Goal: Consume media (video, audio): Consume media (video, audio)

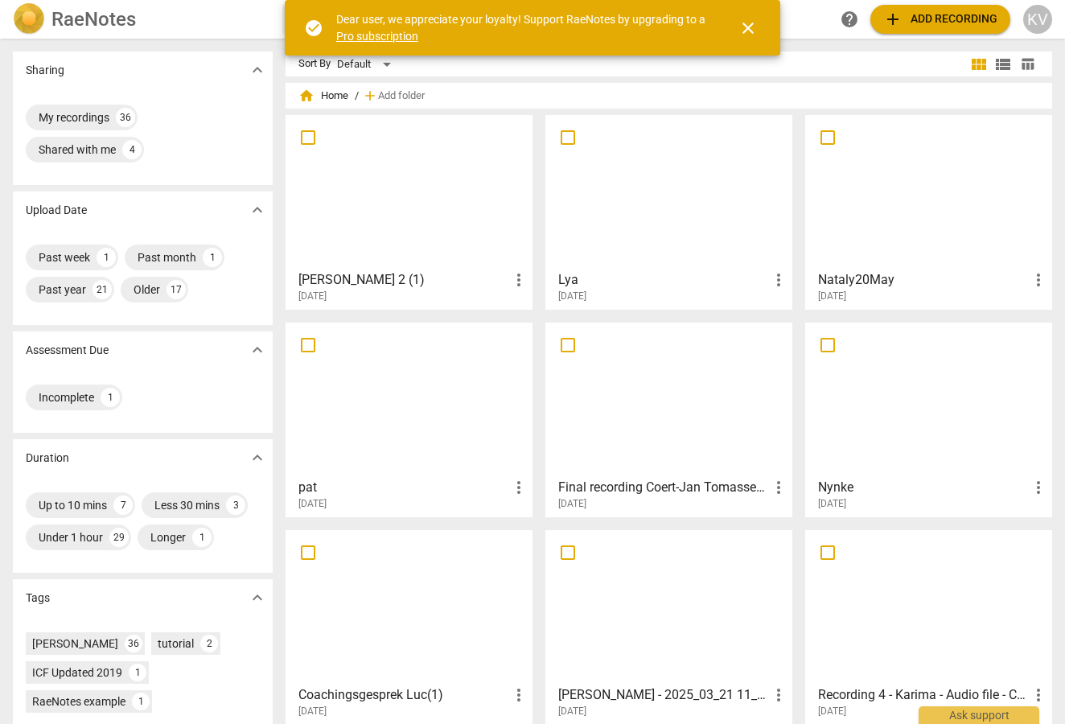
click at [412, 224] on div at bounding box center [409, 192] width 236 height 142
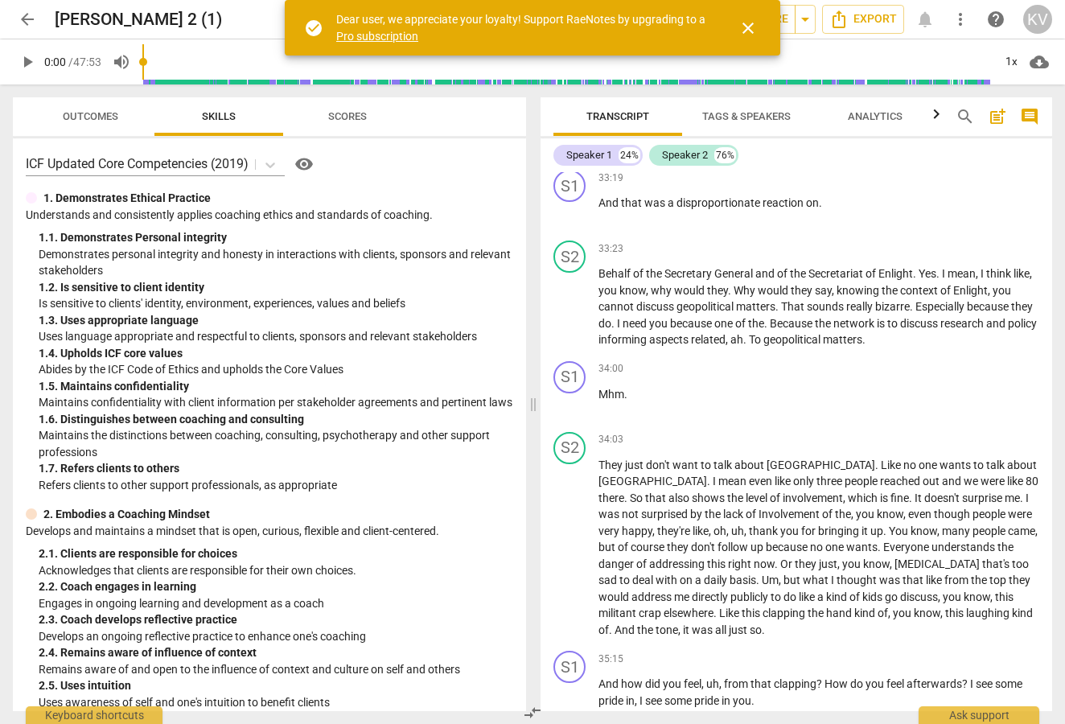
scroll to position [13396, 0]
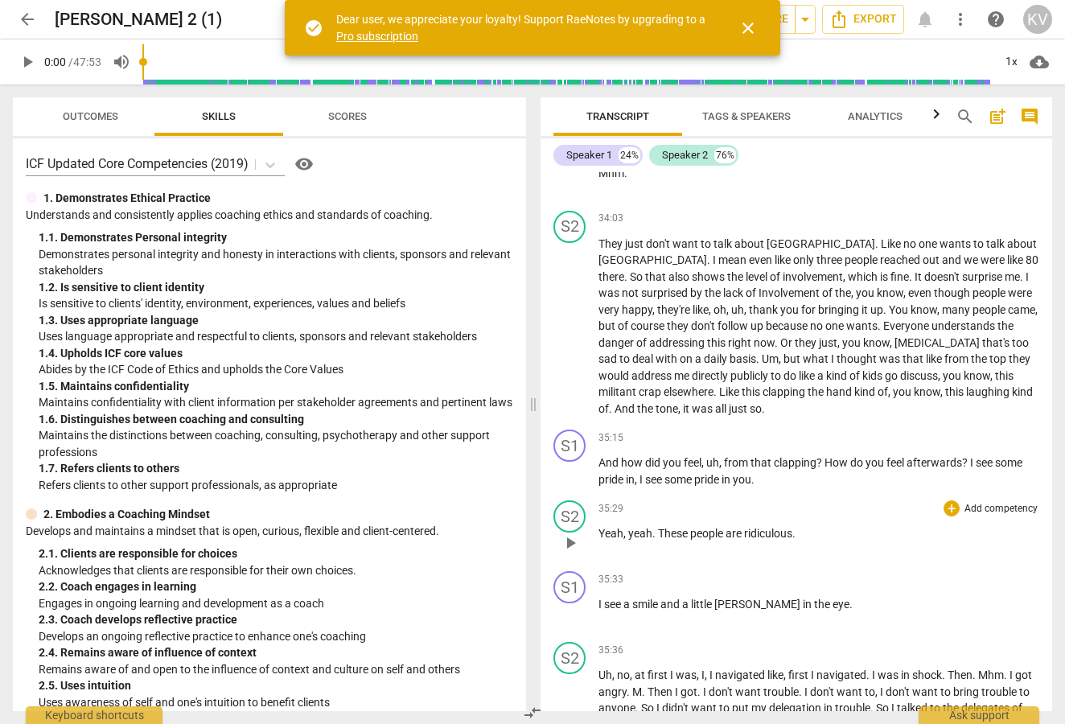
click at [571, 533] on span "play_arrow" at bounding box center [570, 542] width 19 height 19
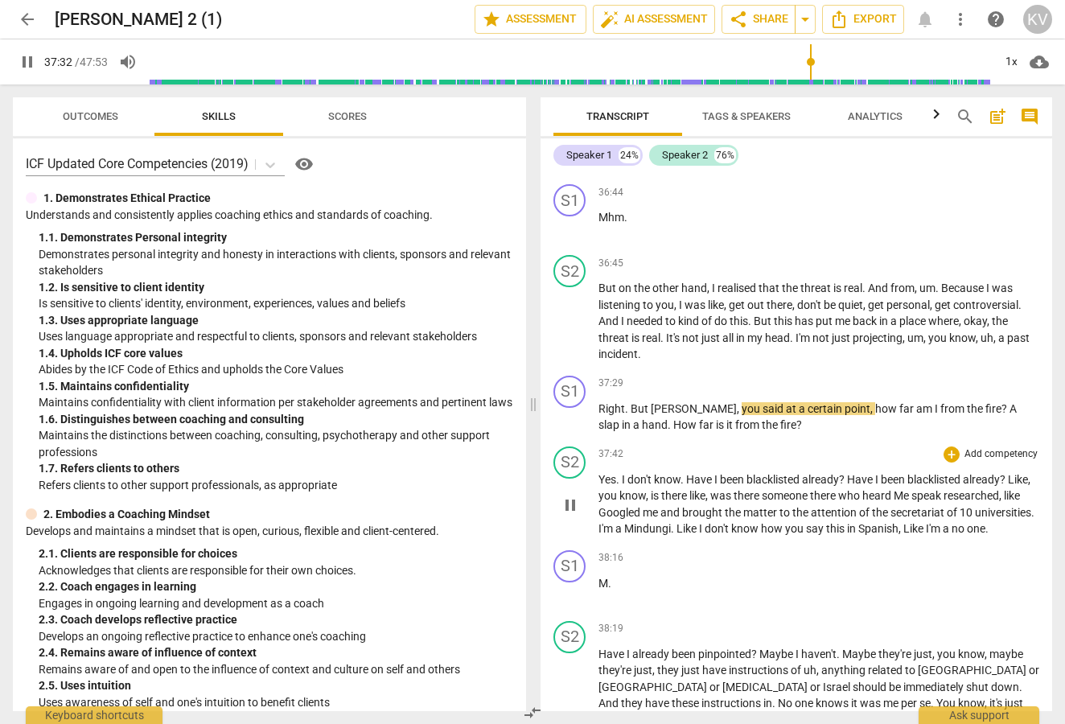
scroll to position [14166, 0]
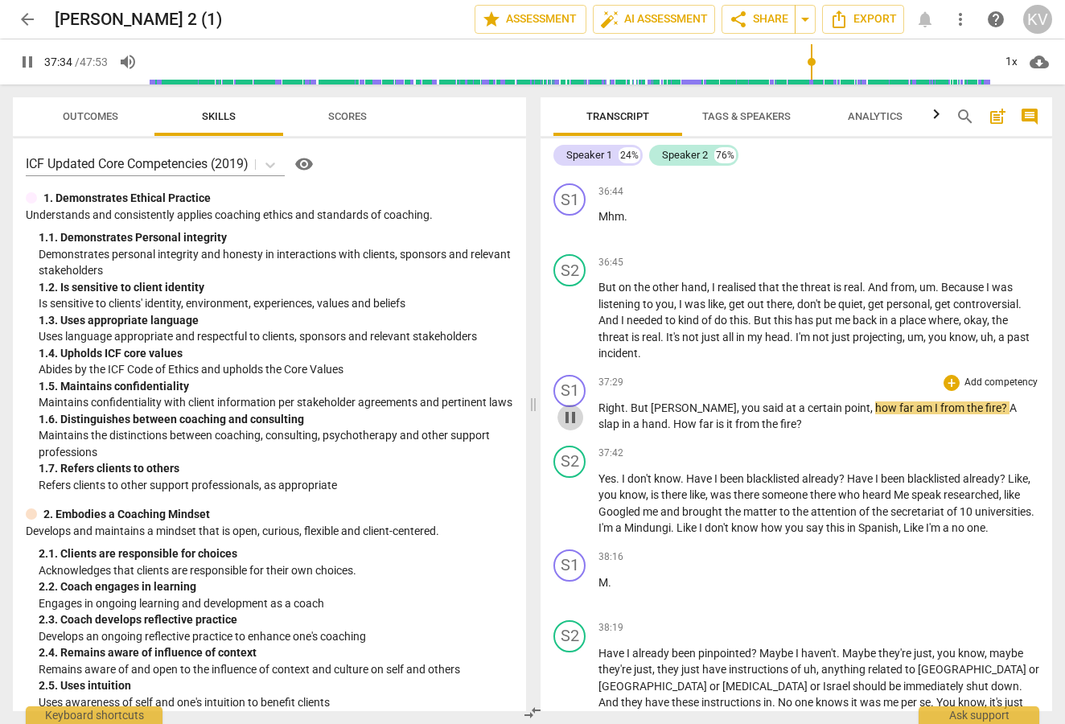
click at [573, 408] on span "pause" at bounding box center [570, 417] width 19 height 19
click at [570, 408] on span "play_arrow" at bounding box center [570, 417] width 19 height 19
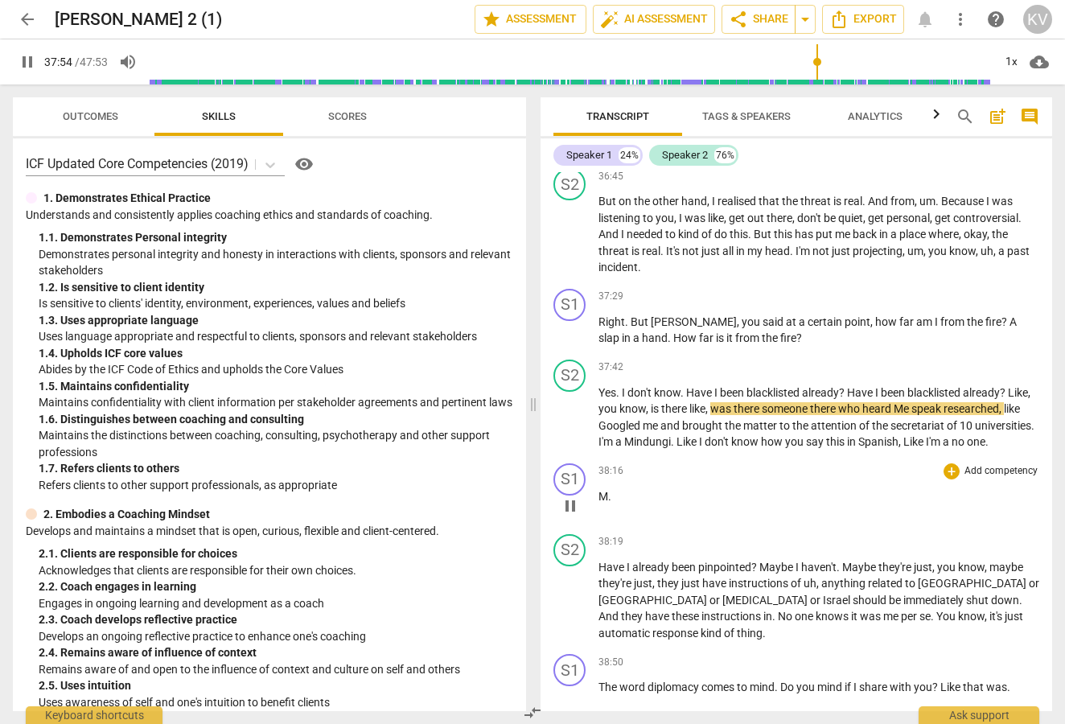
scroll to position [14253, 0]
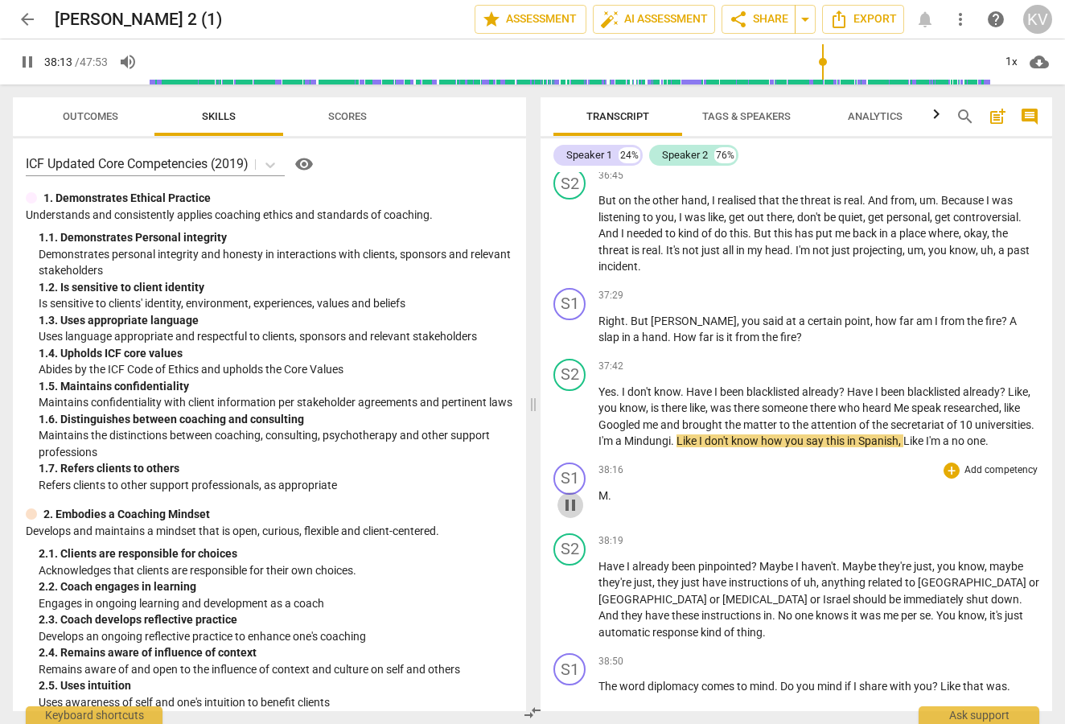
click at [570, 496] on span "pause" at bounding box center [570, 505] width 19 height 19
click at [574, 408] on span "play_arrow" at bounding box center [570, 417] width 19 height 19
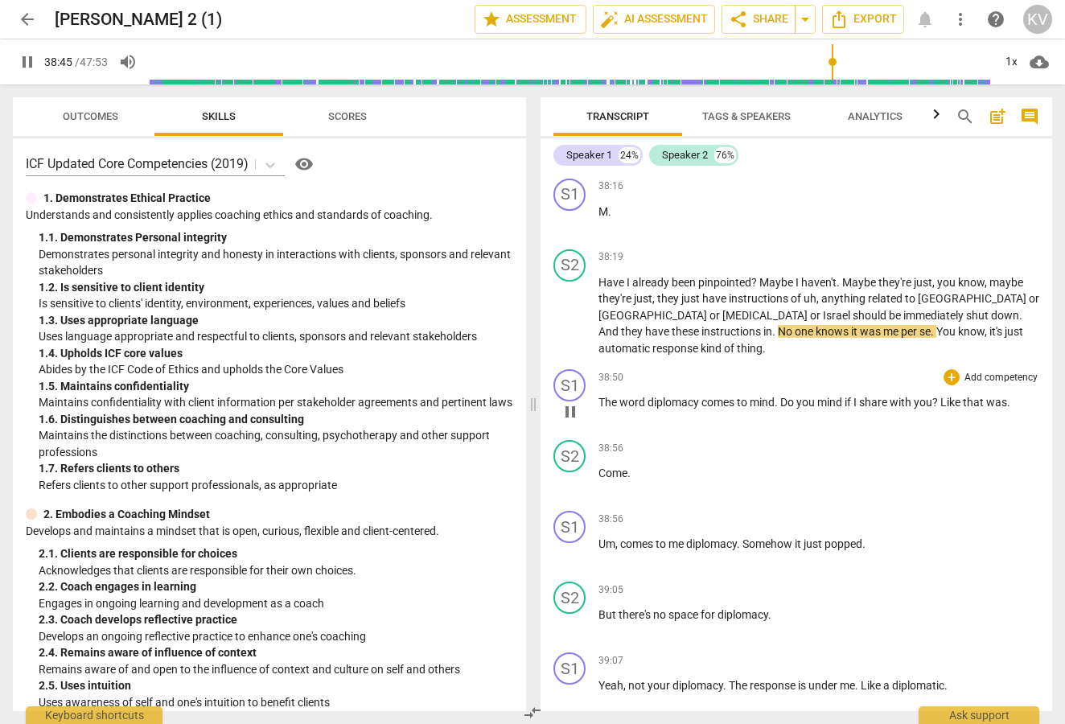
scroll to position [14538, 0]
click at [569, 401] on span "pause" at bounding box center [570, 410] width 19 height 19
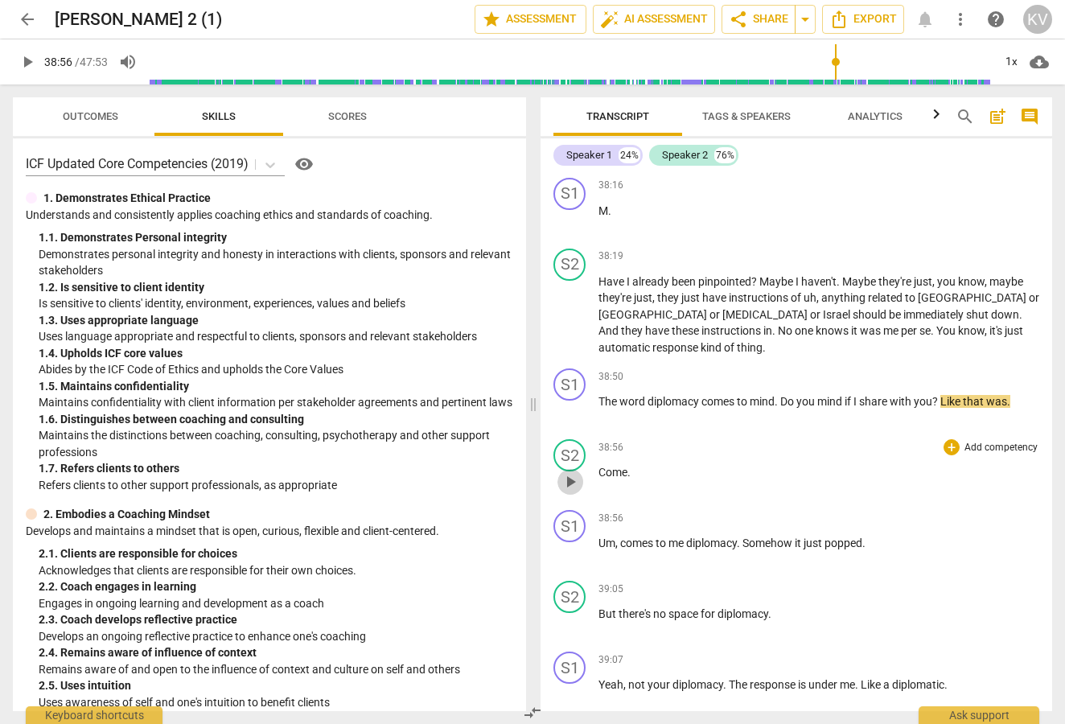
click at [567, 472] on span "play_arrow" at bounding box center [570, 481] width 19 height 19
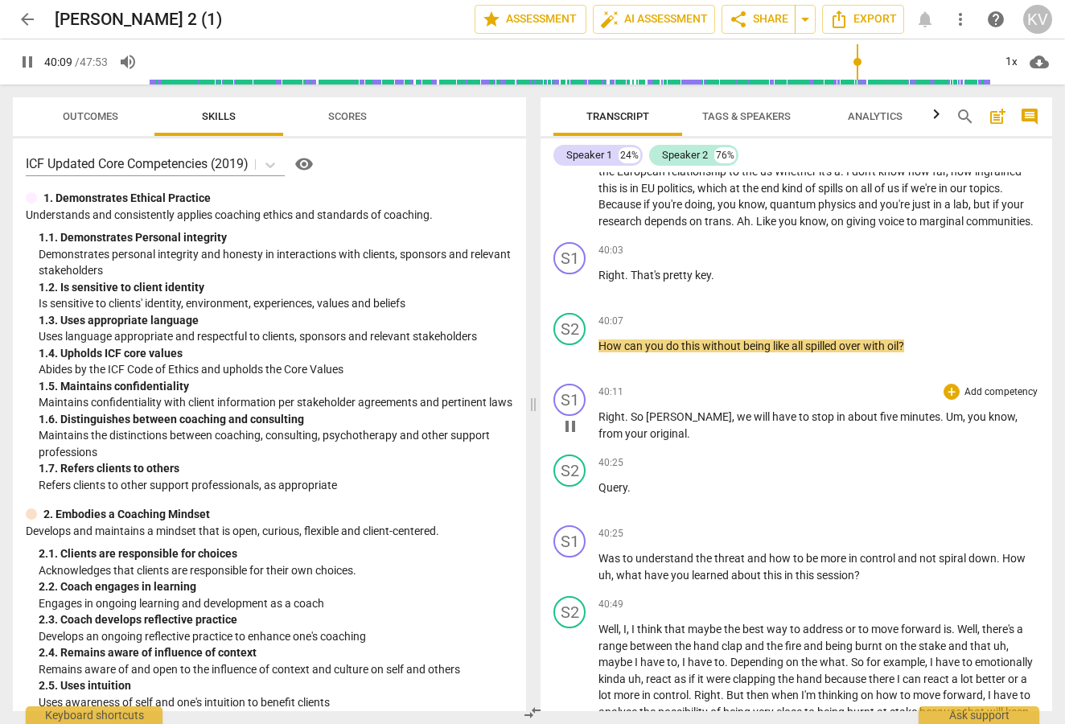
scroll to position [15178, 0]
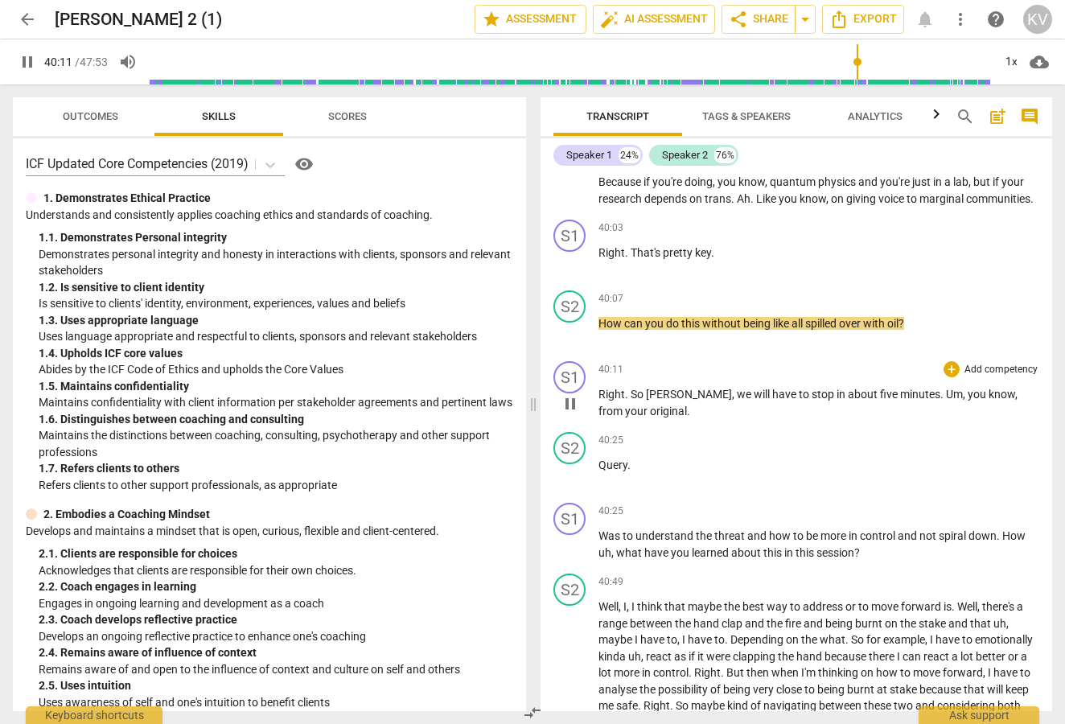
click at [722, 355] on div "S1 play_arrow pause 40:11 + Add competency keyboard_arrow_right Right . So [PER…" at bounding box center [797, 390] width 512 height 71
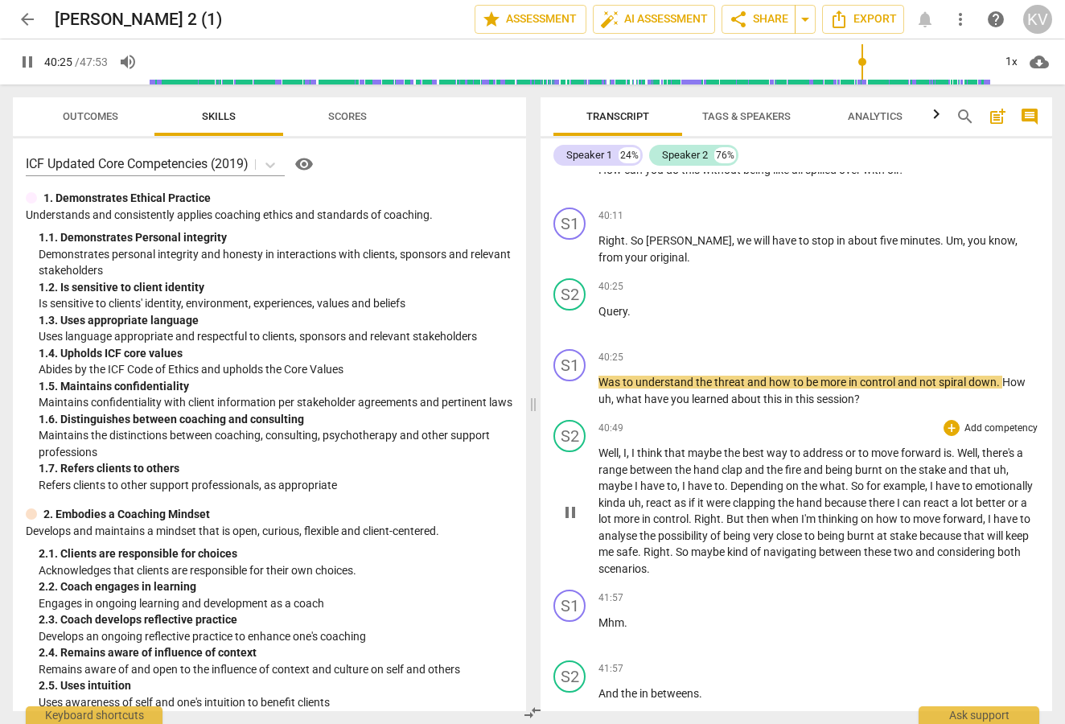
scroll to position [15332, 0]
click at [570, 381] on span "pause" at bounding box center [570, 390] width 19 height 19
click at [574, 502] on span "play_arrow" at bounding box center [570, 511] width 19 height 19
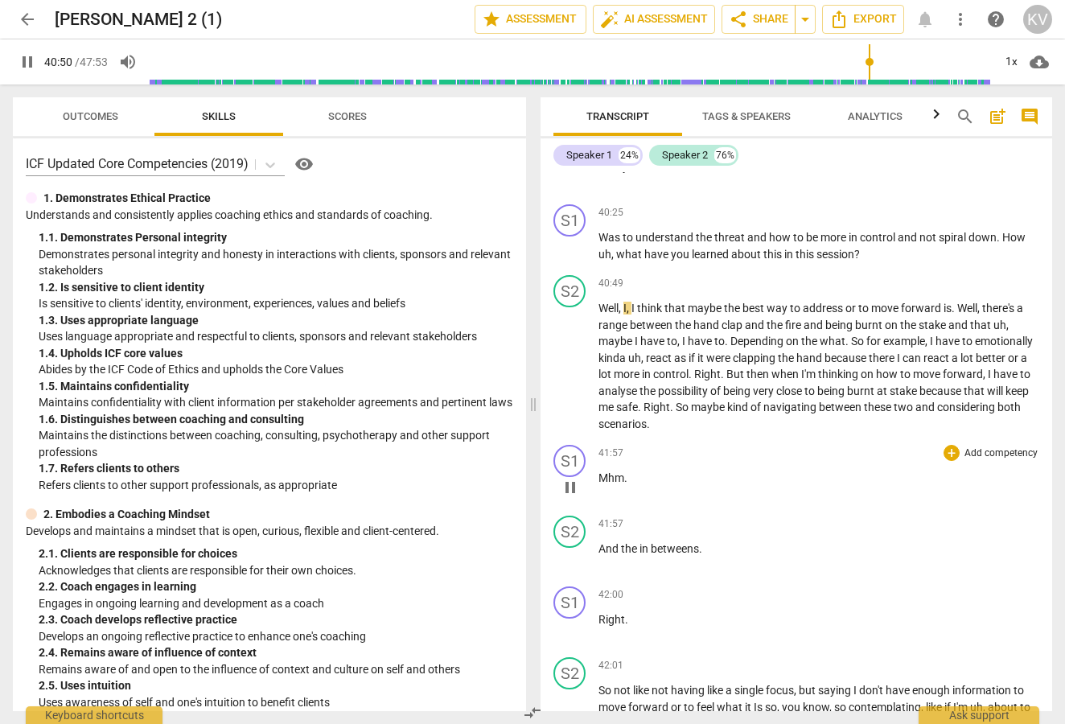
scroll to position [15477, 0]
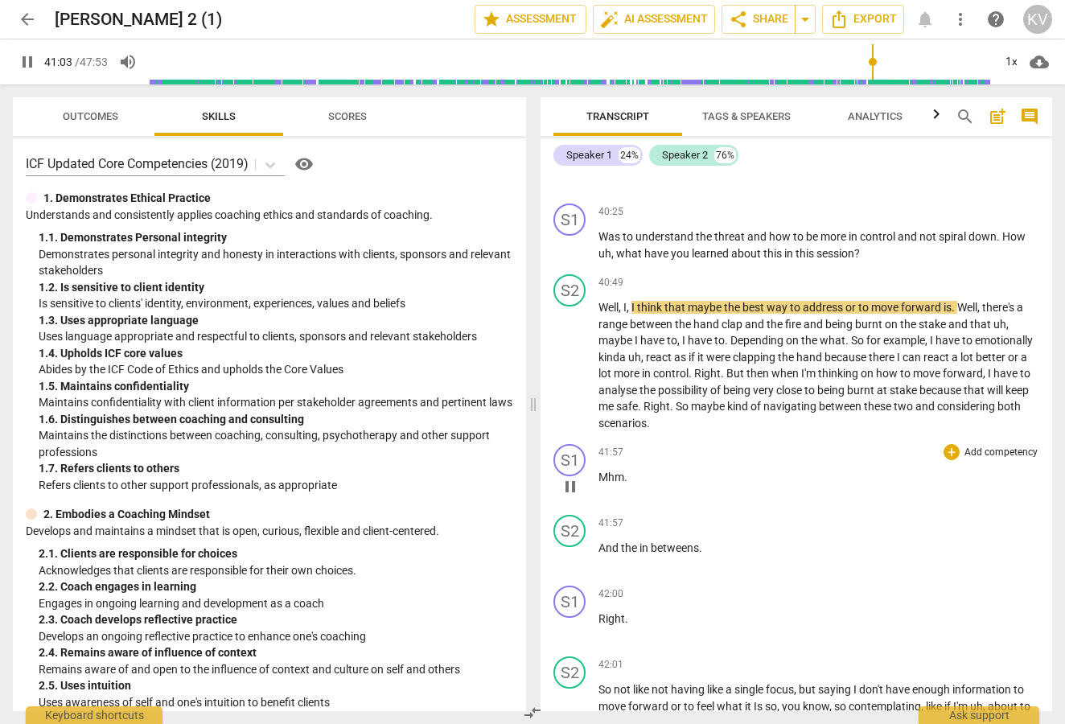
click at [571, 477] on span "pause" at bounding box center [570, 486] width 19 height 19
click at [571, 477] on span "play_arrow" at bounding box center [570, 486] width 19 height 19
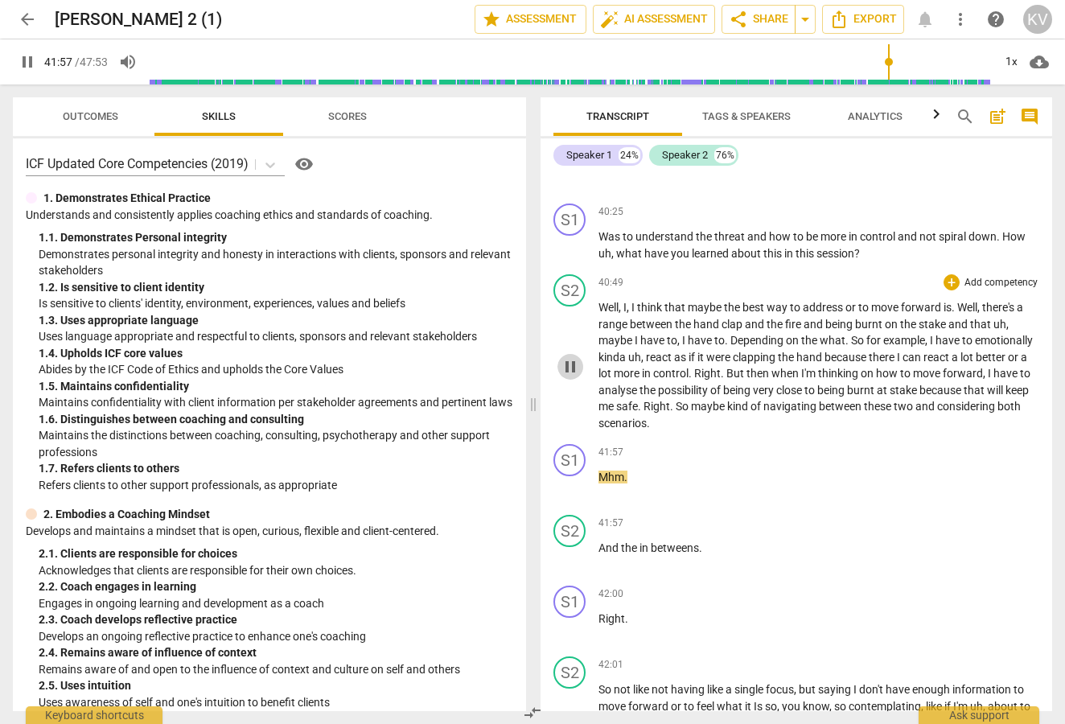
click at [562, 357] on span "pause" at bounding box center [570, 366] width 19 height 19
click at [571, 357] on span "play_arrow" at bounding box center [570, 366] width 19 height 19
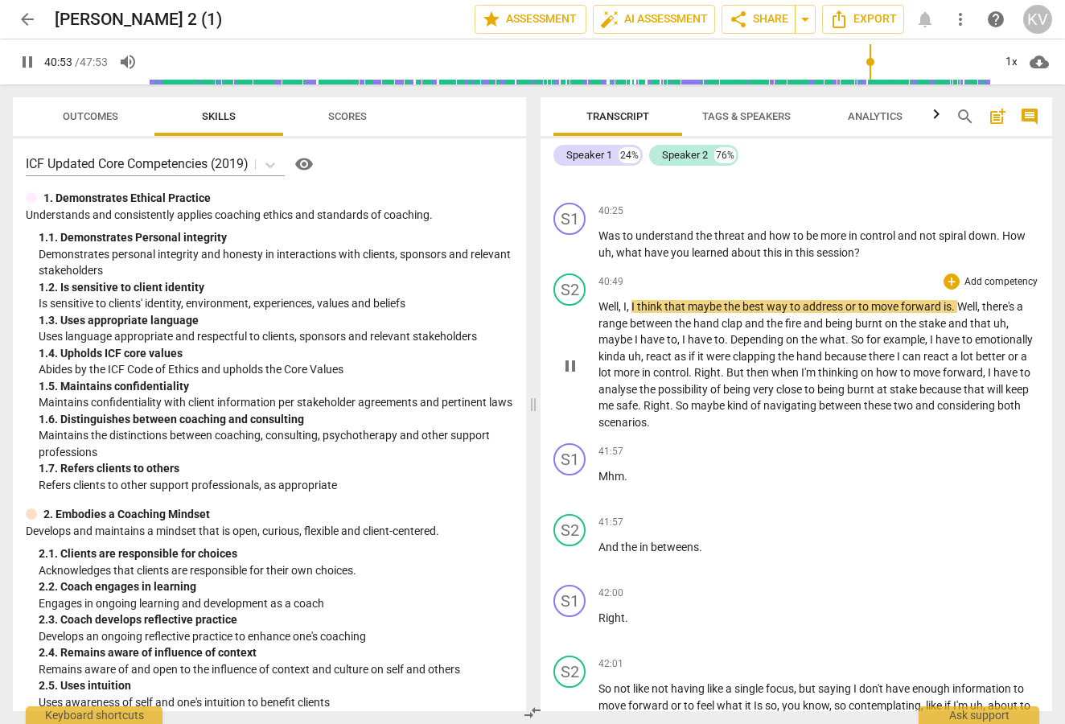
scroll to position [15479, 0]
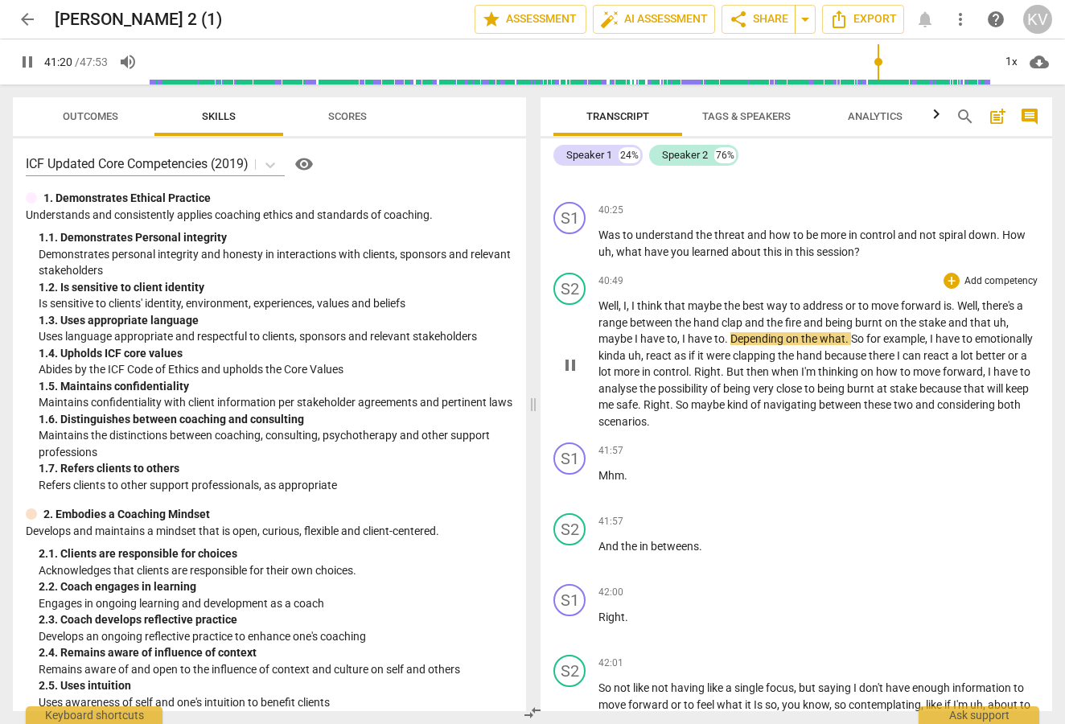
click at [570, 356] on span "pause" at bounding box center [570, 365] width 19 height 19
click at [572, 356] on span "play_arrow" at bounding box center [570, 365] width 19 height 19
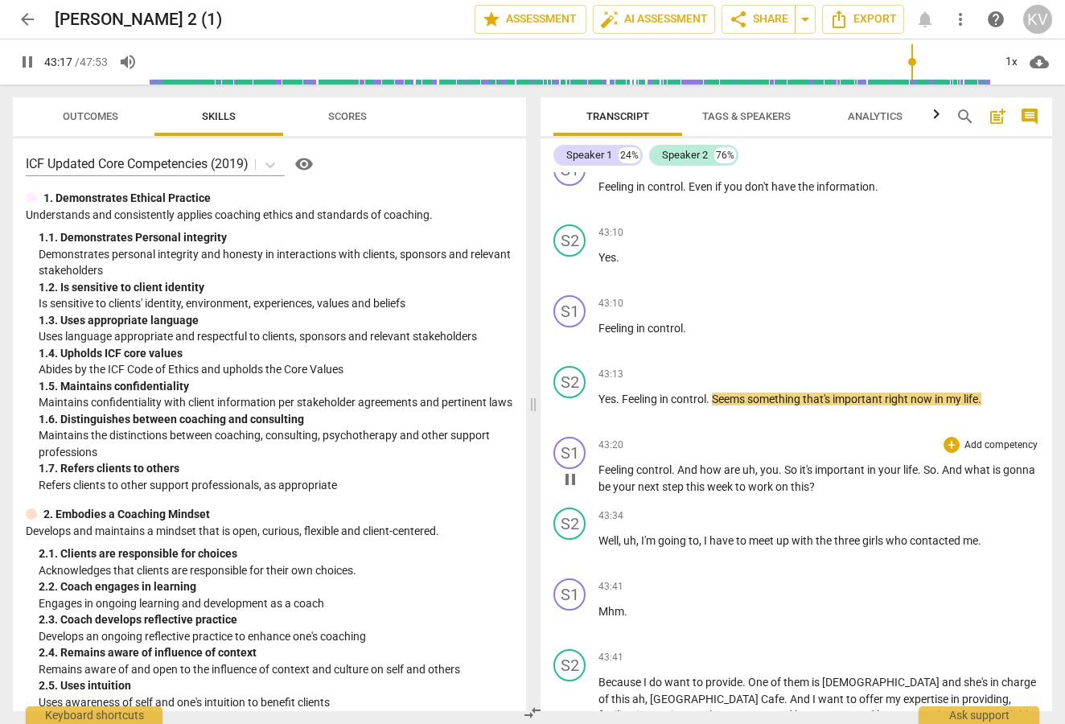
scroll to position [16321, 0]
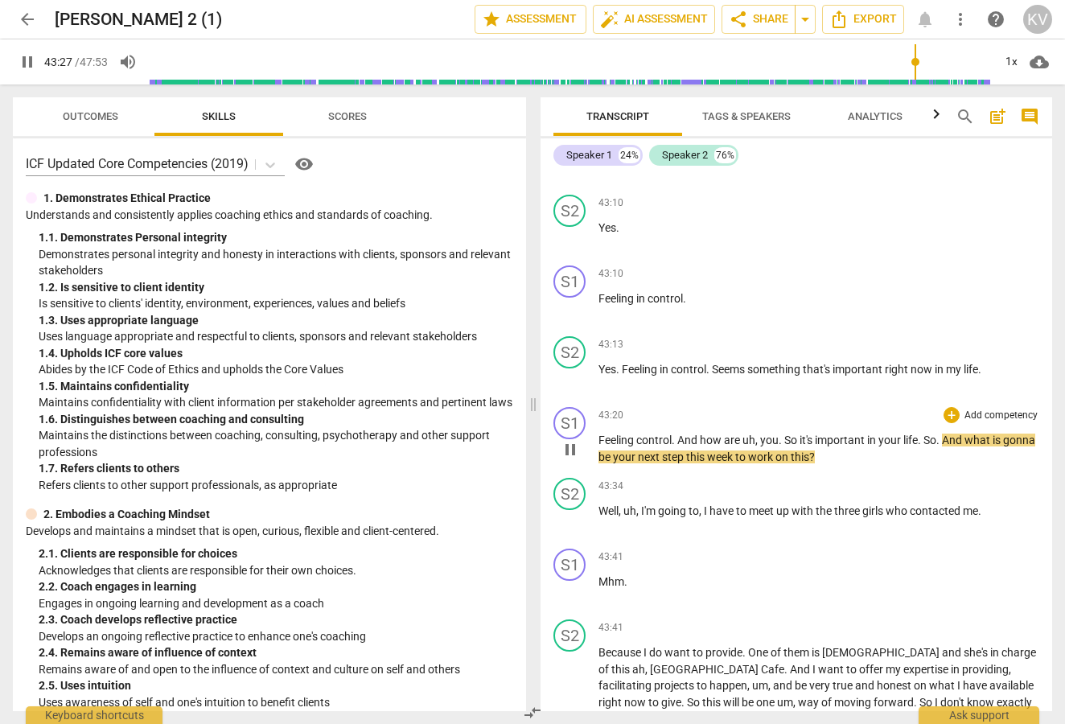
click at [573, 440] on span "pause" at bounding box center [570, 449] width 19 height 19
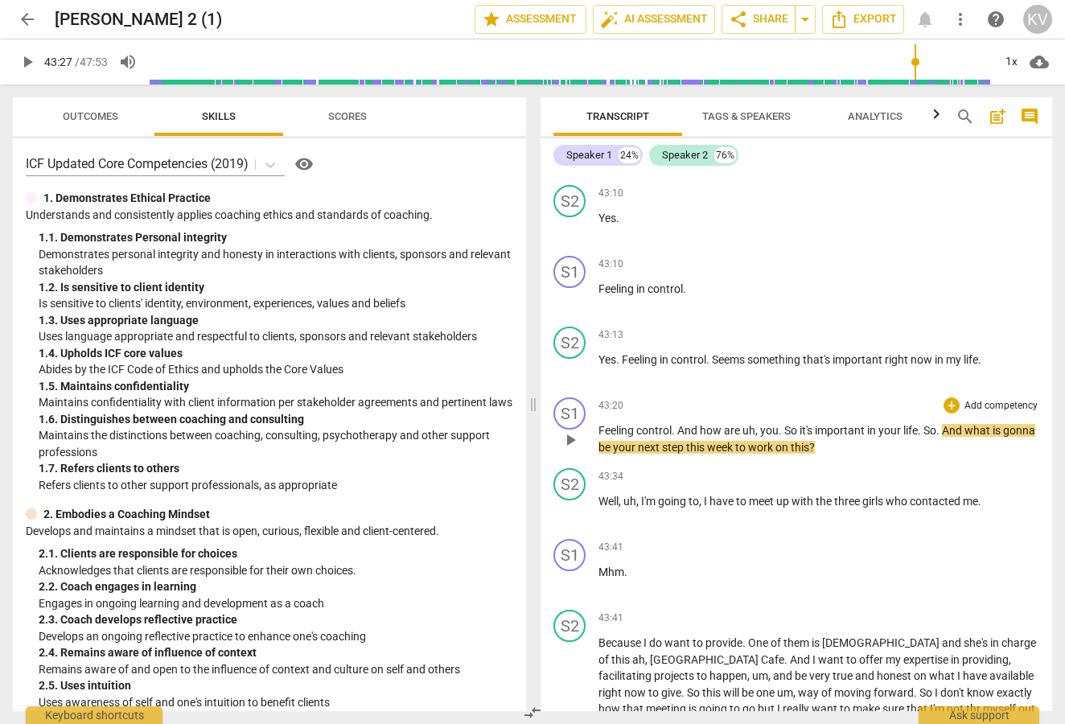
scroll to position [16429, 0]
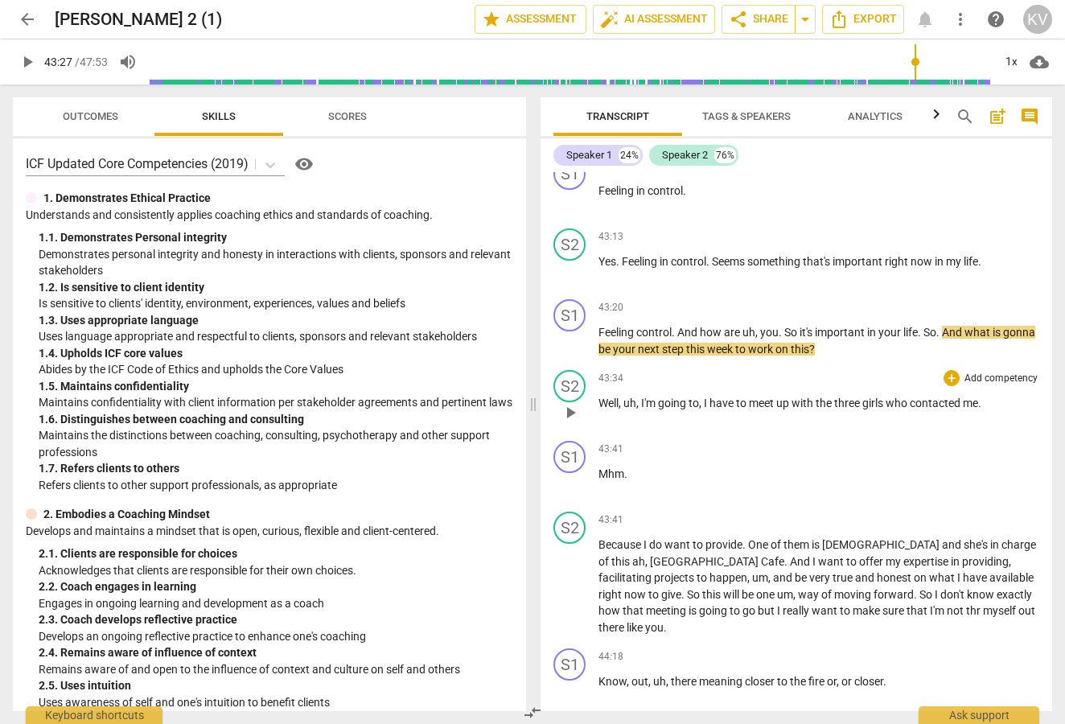
click at [569, 403] on span "play_arrow" at bounding box center [570, 412] width 19 height 19
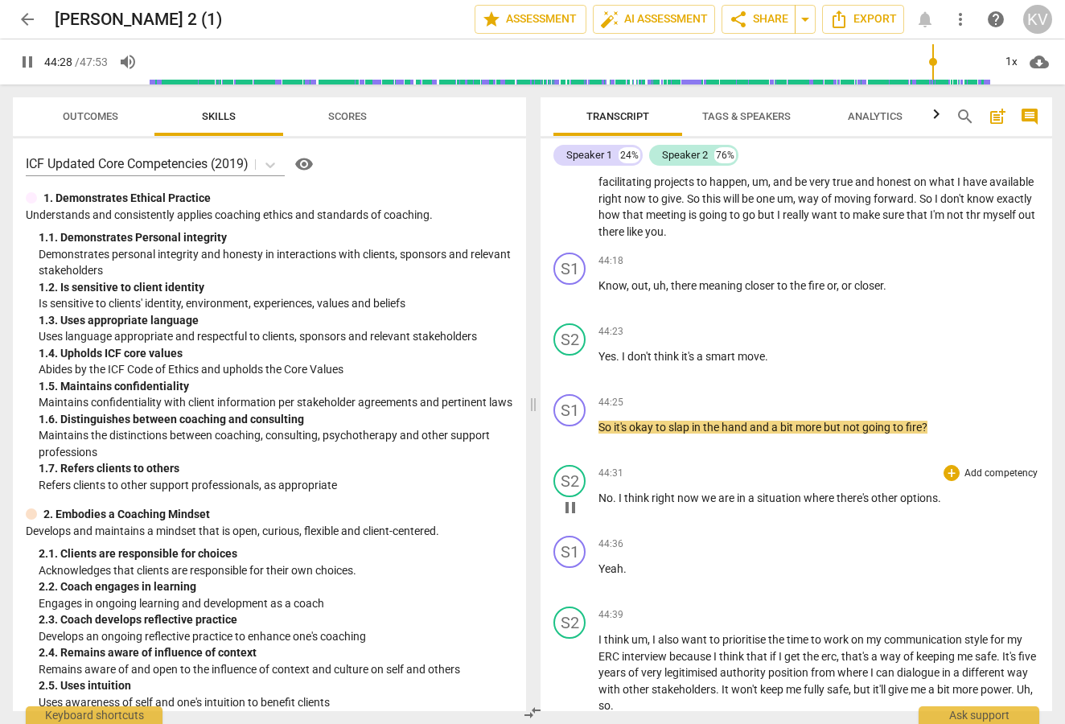
scroll to position [16856, 0]
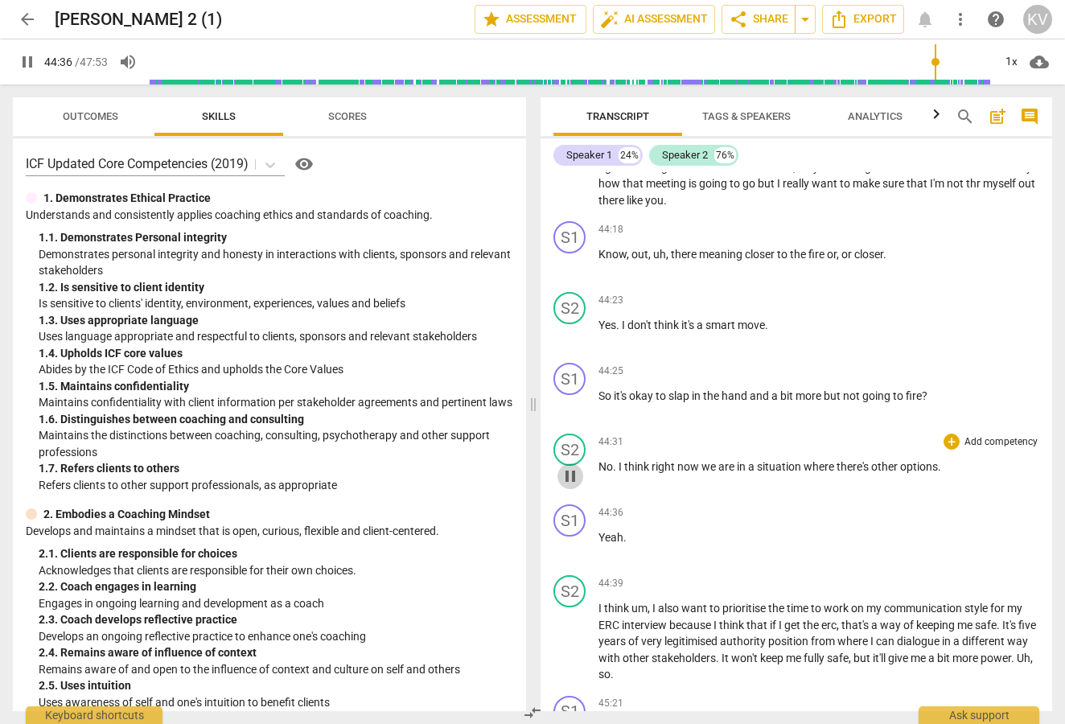
click at [570, 467] on span "pause" at bounding box center [570, 476] width 19 height 19
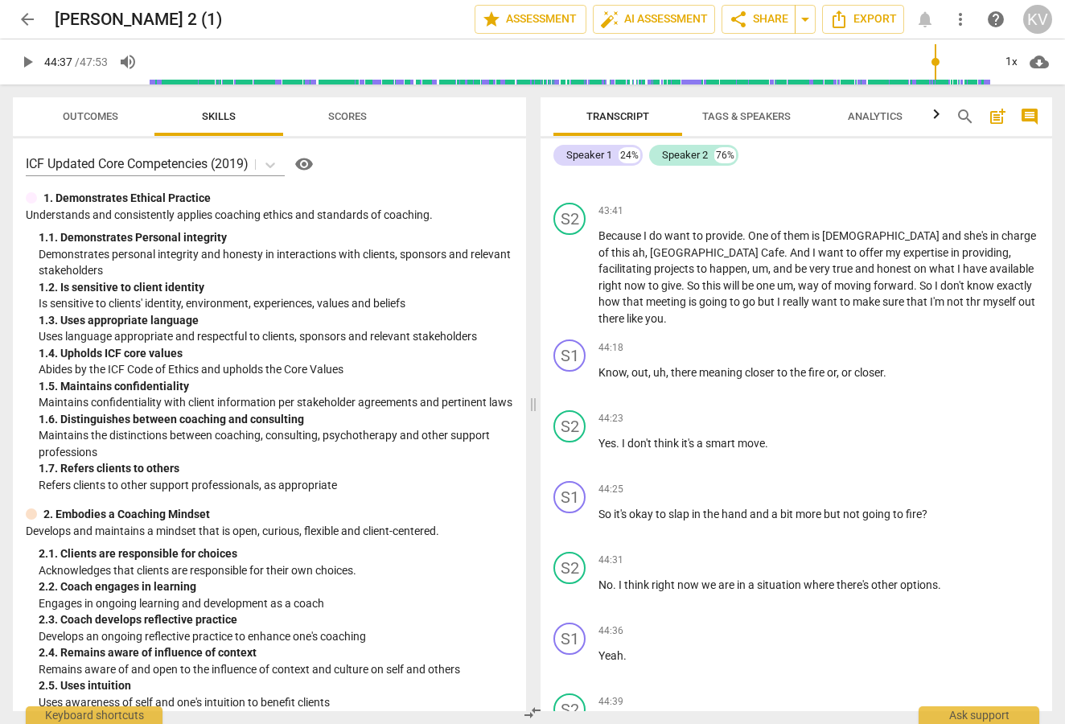
scroll to position [16847, 0]
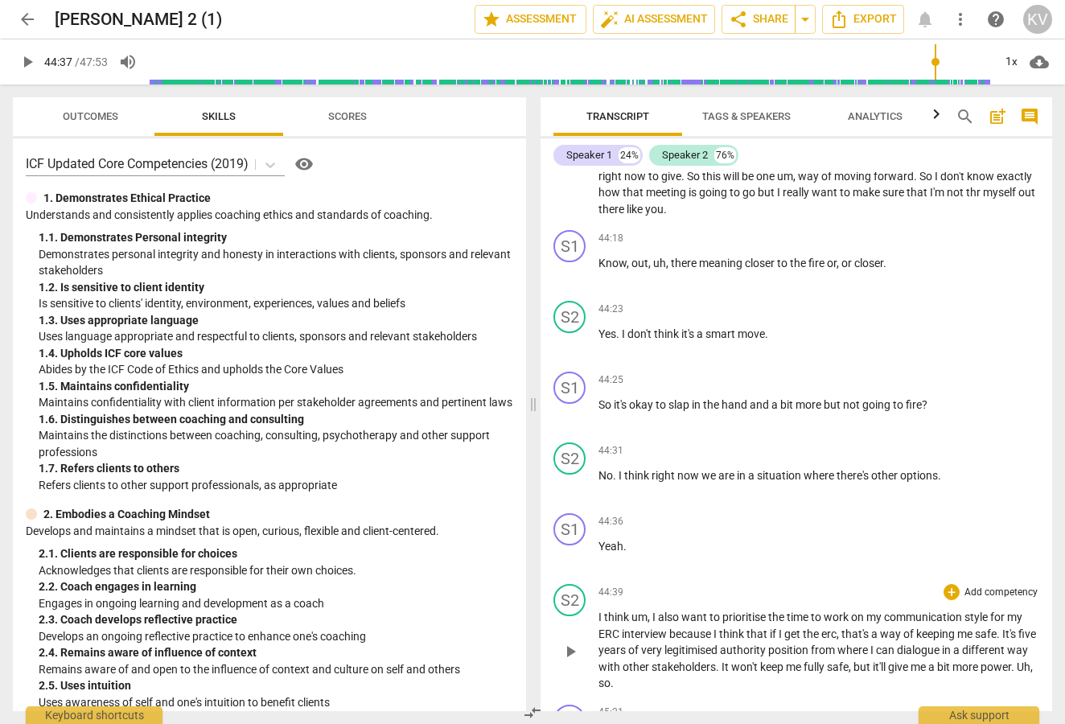
click at [570, 642] on span "play_arrow" at bounding box center [570, 651] width 19 height 19
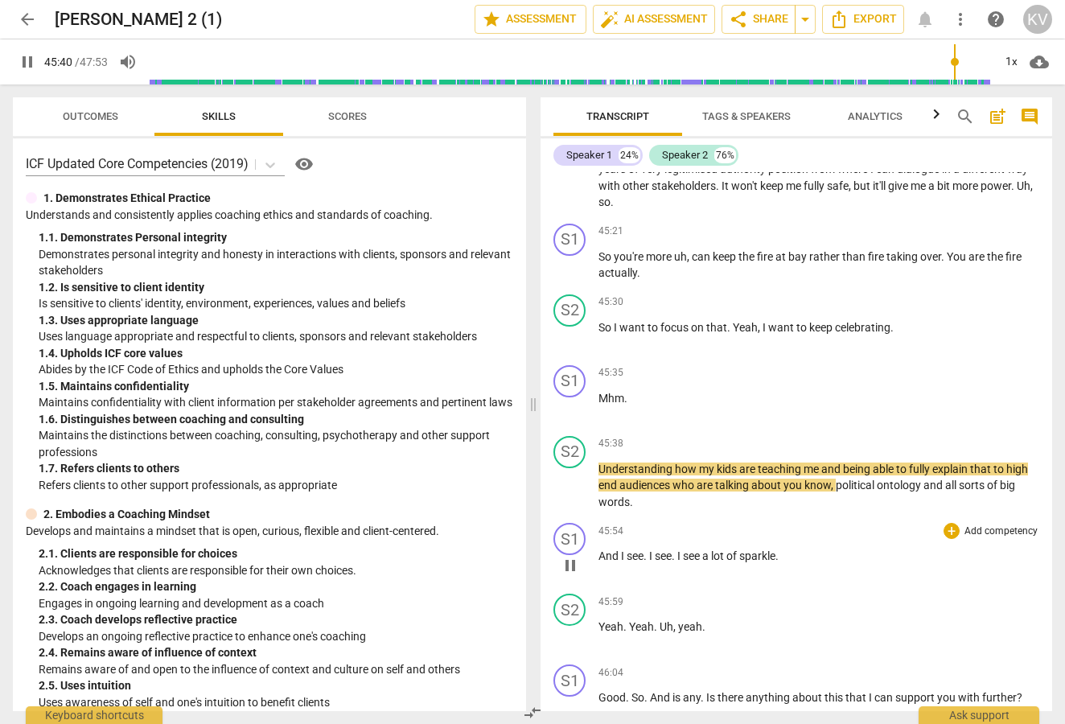
scroll to position [17416, 0]
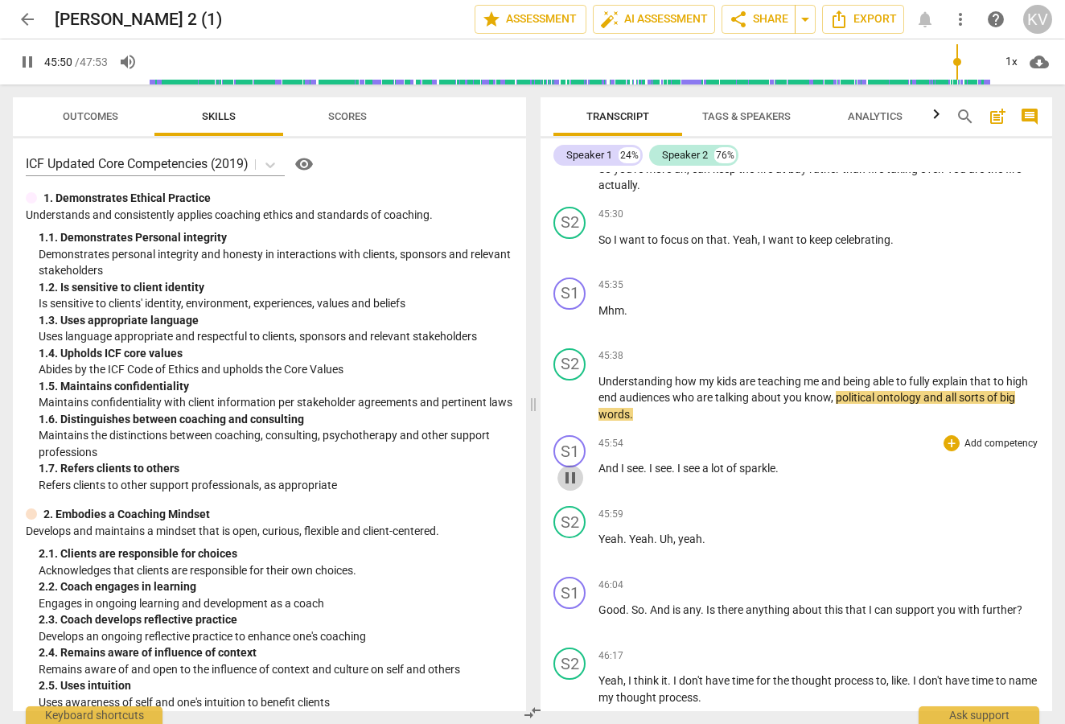
click at [573, 468] on span "pause" at bounding box center [570, 477] width 19 height 19
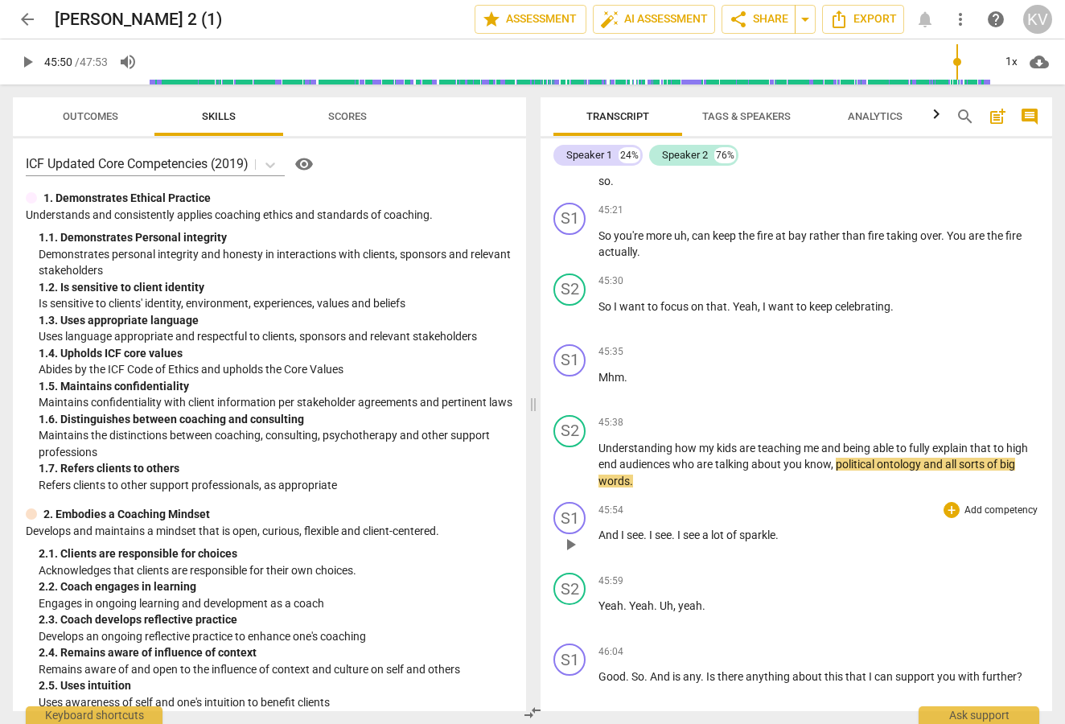
scroll to position [17105, 0]
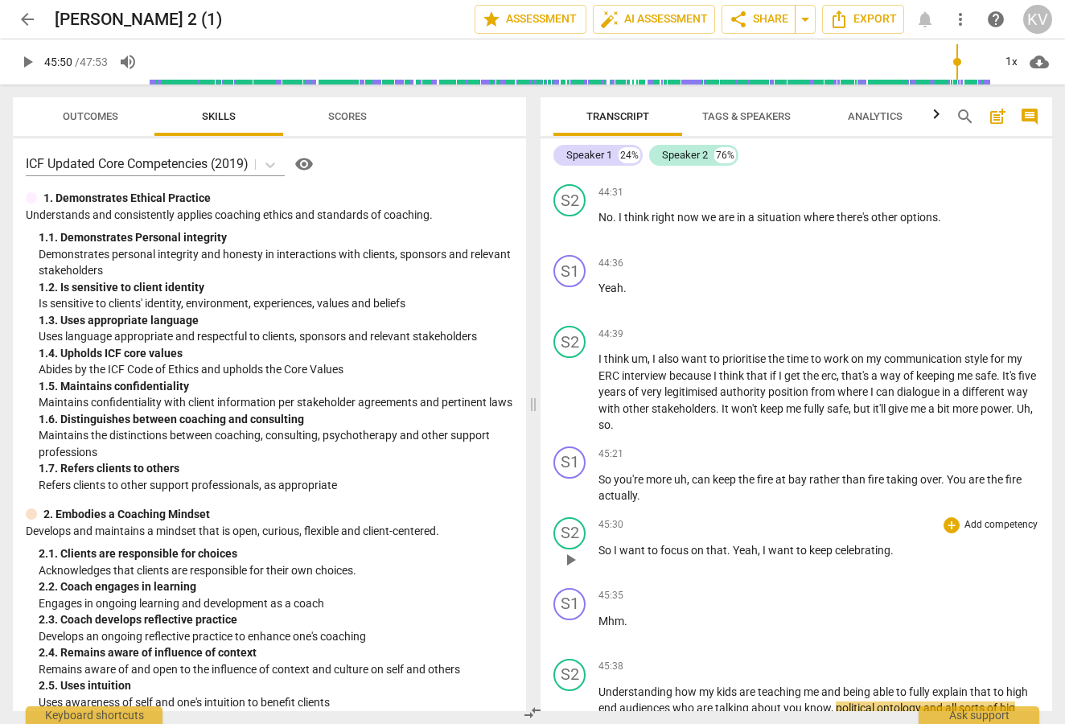
click at [762, 517] on div "45:30 + Add competency keyboard_arrow_right" at bounding box center [819, 525] width 441 height 16
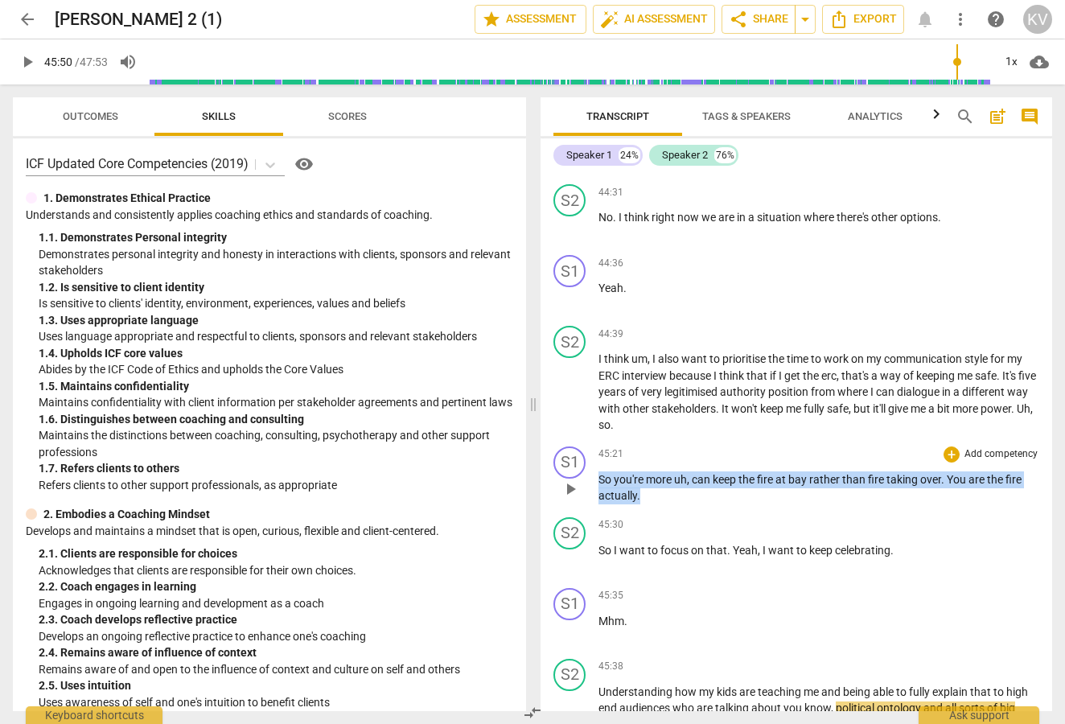
drag, startPoint x: 599, startPoint y: 364, endPoint x: 647, endPoint y: 384, distance: 51.2
click at [647, 471] on p "So you're more uh , can keep the fire at bay rather than fire taking over . You…" at bounding box center [819, 487] width 441 height 33
copy p "So you're more uh , can keep the fire at bay rather than fire taking over . You…"
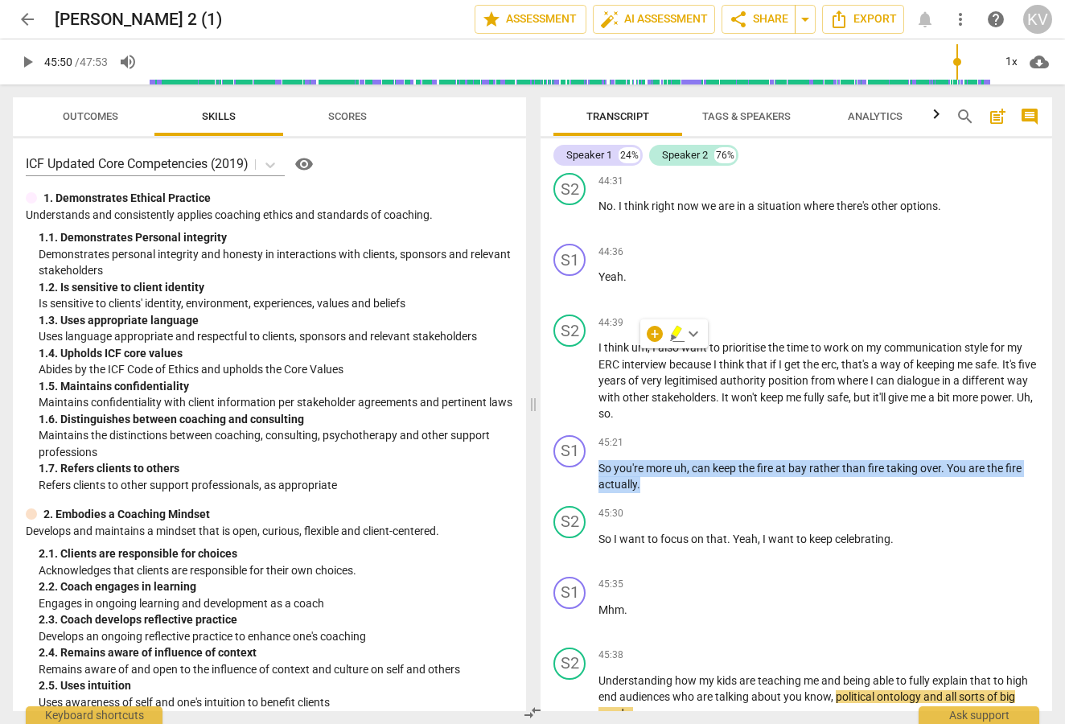
scroll to position [17184, 0]
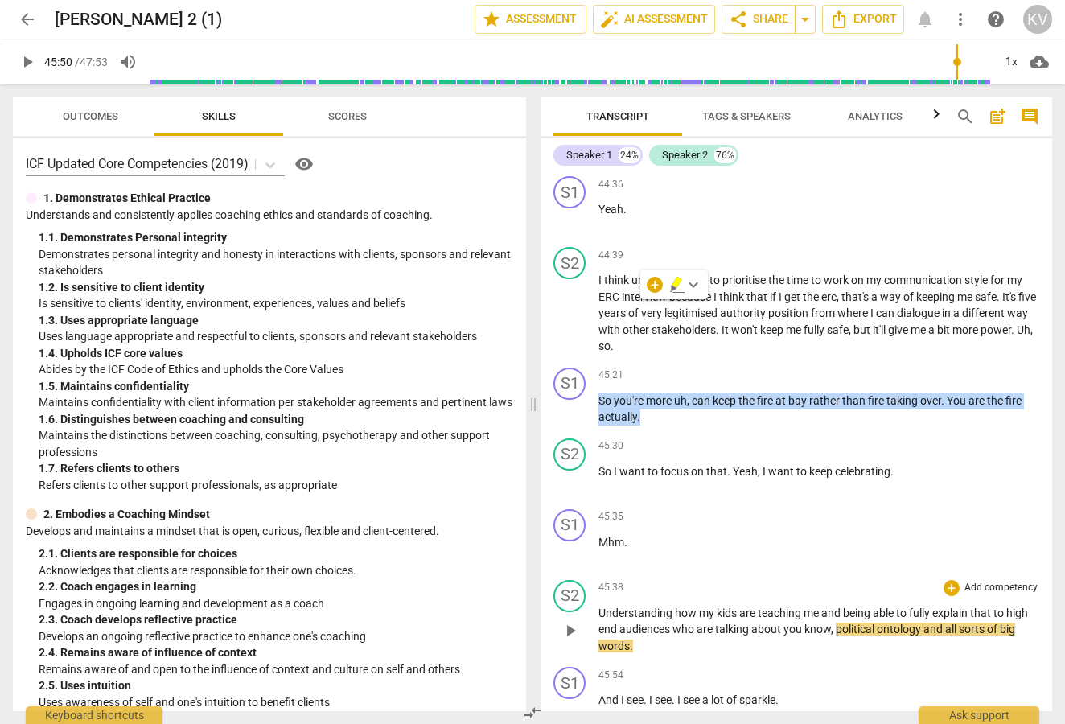
click at [568, 621] on span "play_arrow" at bounding box center [570, 630] width 19 height 19
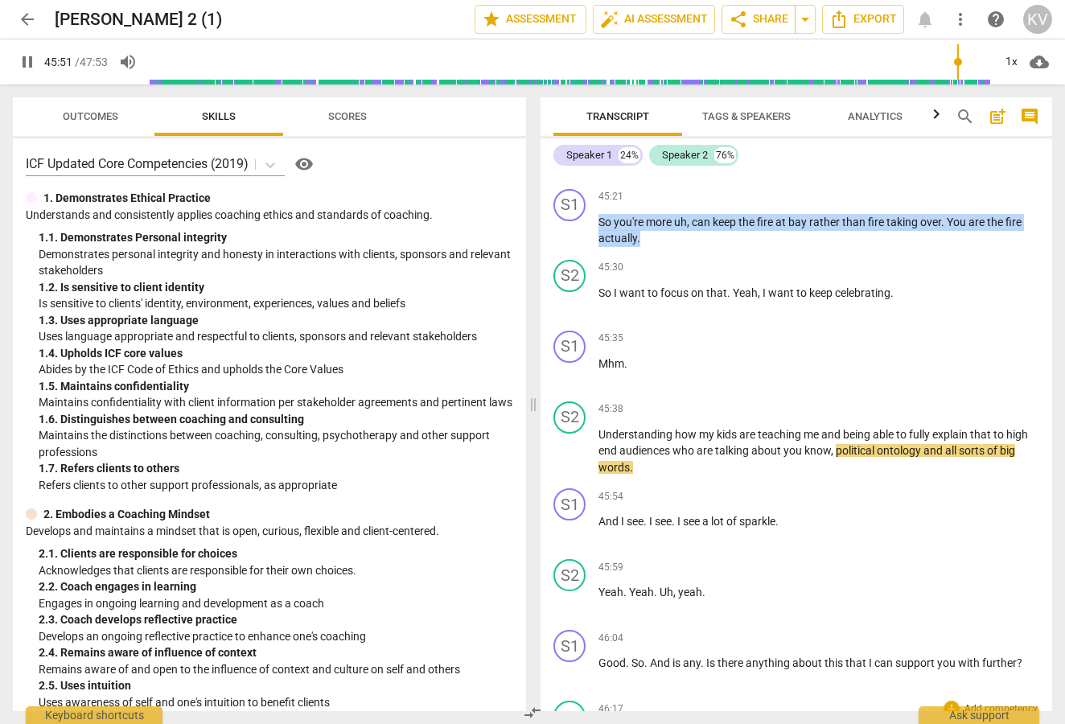
scroll to position [17400, 0]
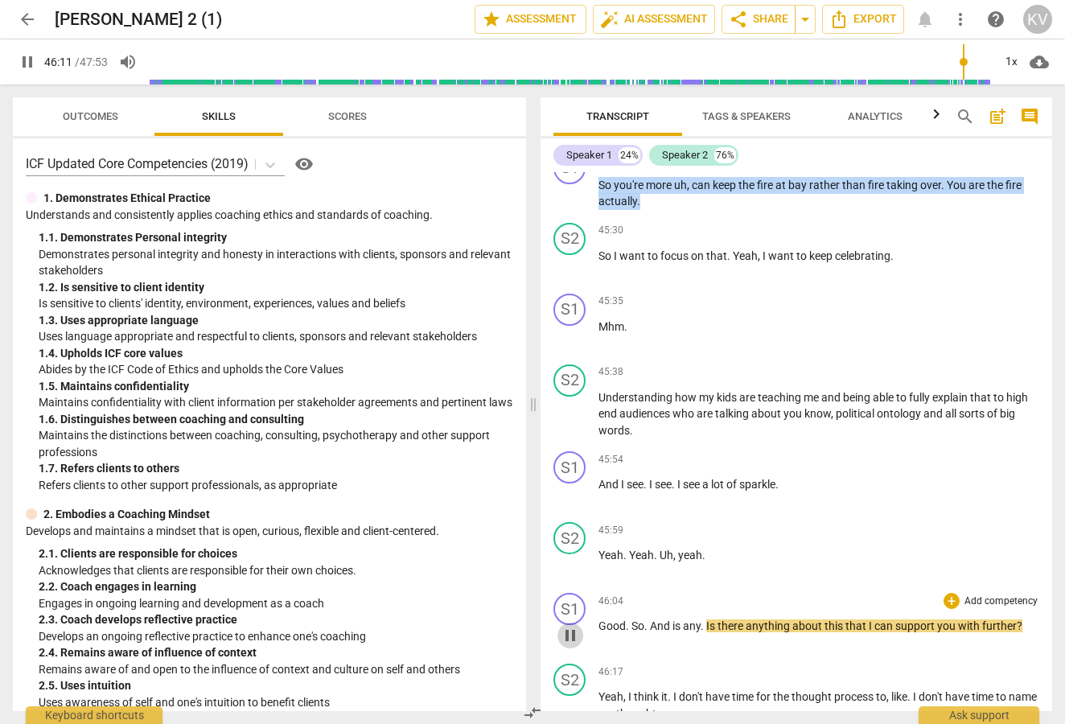
click at [563, 626] on span "pause" at bounding box center [570, 635] width 19 height 19
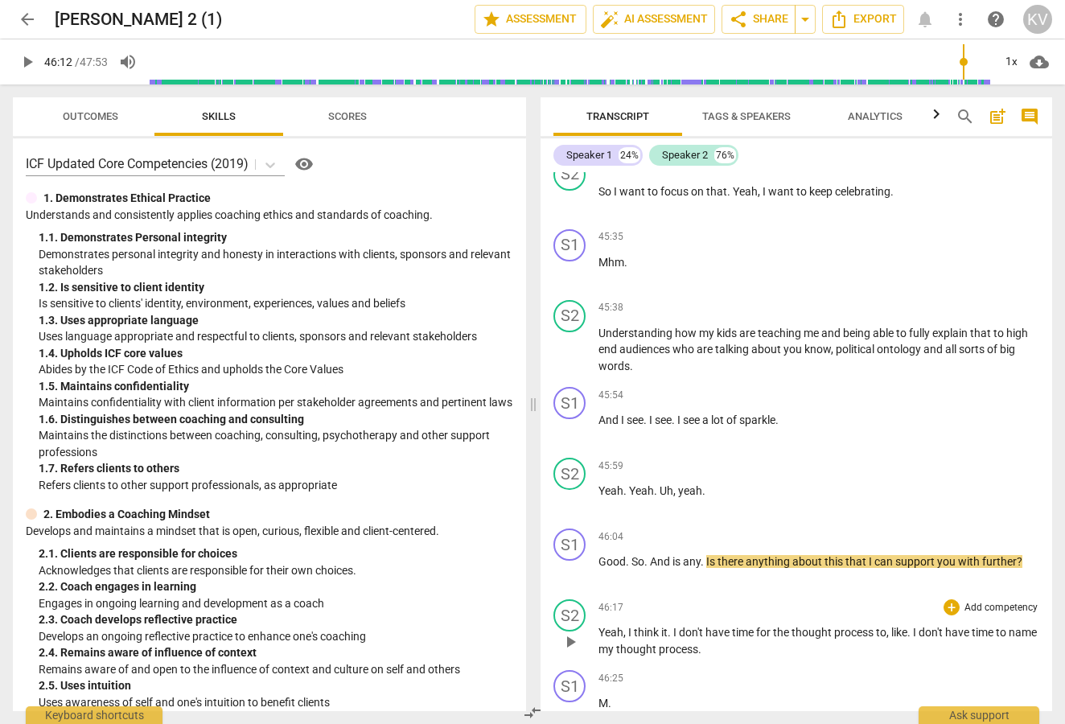
click at [574, 632] on span "play_arrow" at bounding box center [570, 641] width 19 height 19
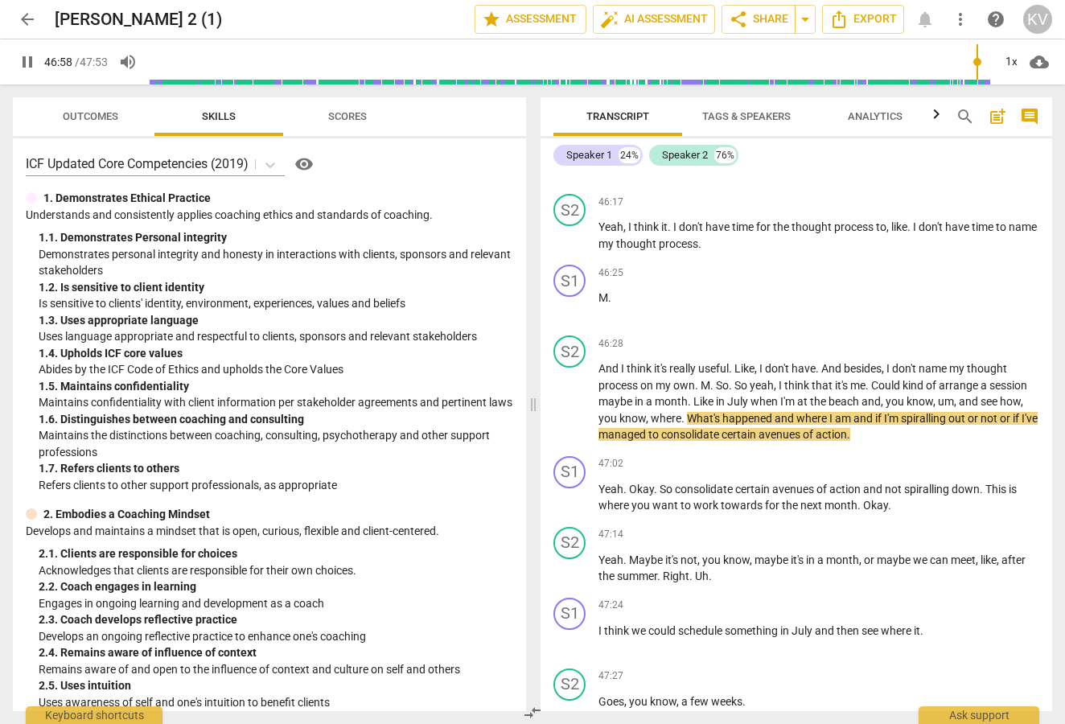
scroll to position [17923, 0]
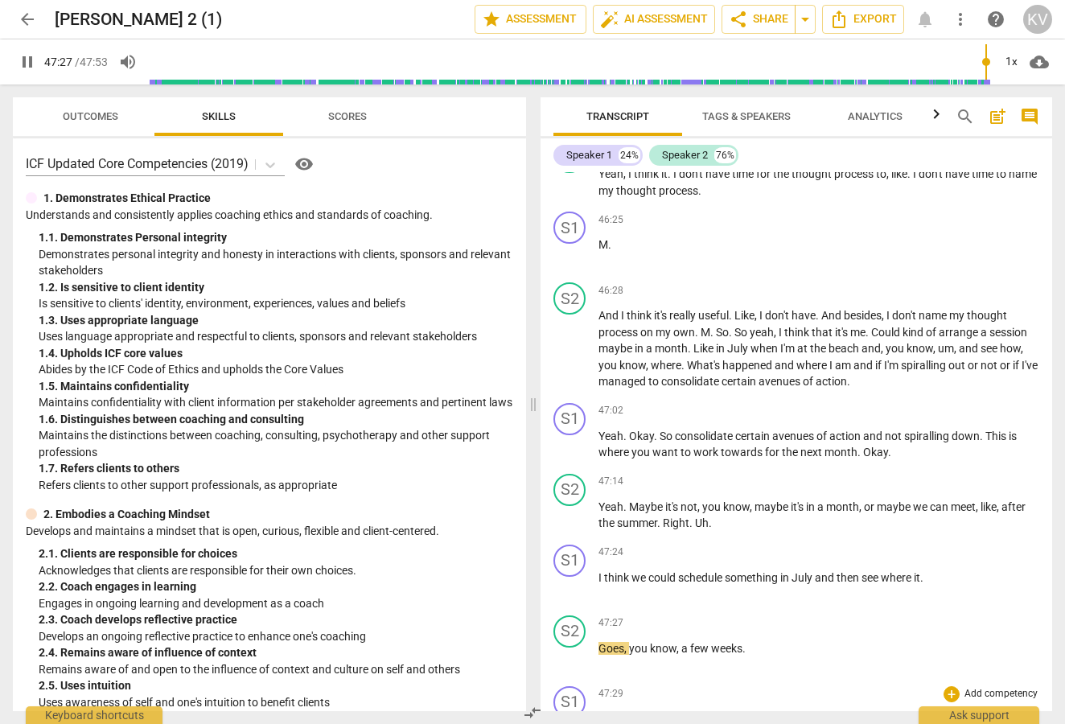
click at [571, 723] on span "pause" at bounding box center [570, 736] width 19 height 19
type input "2848"
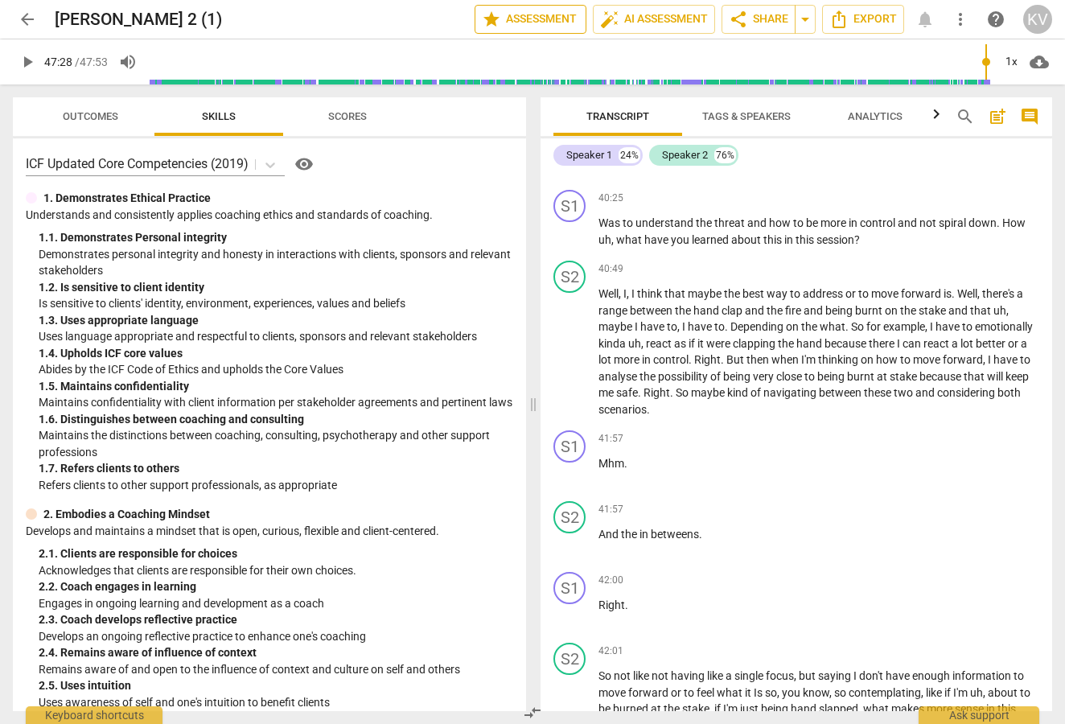
scroll to position [15242, 0]
